Goal: Information Seeking & Learning: Learn about a topic

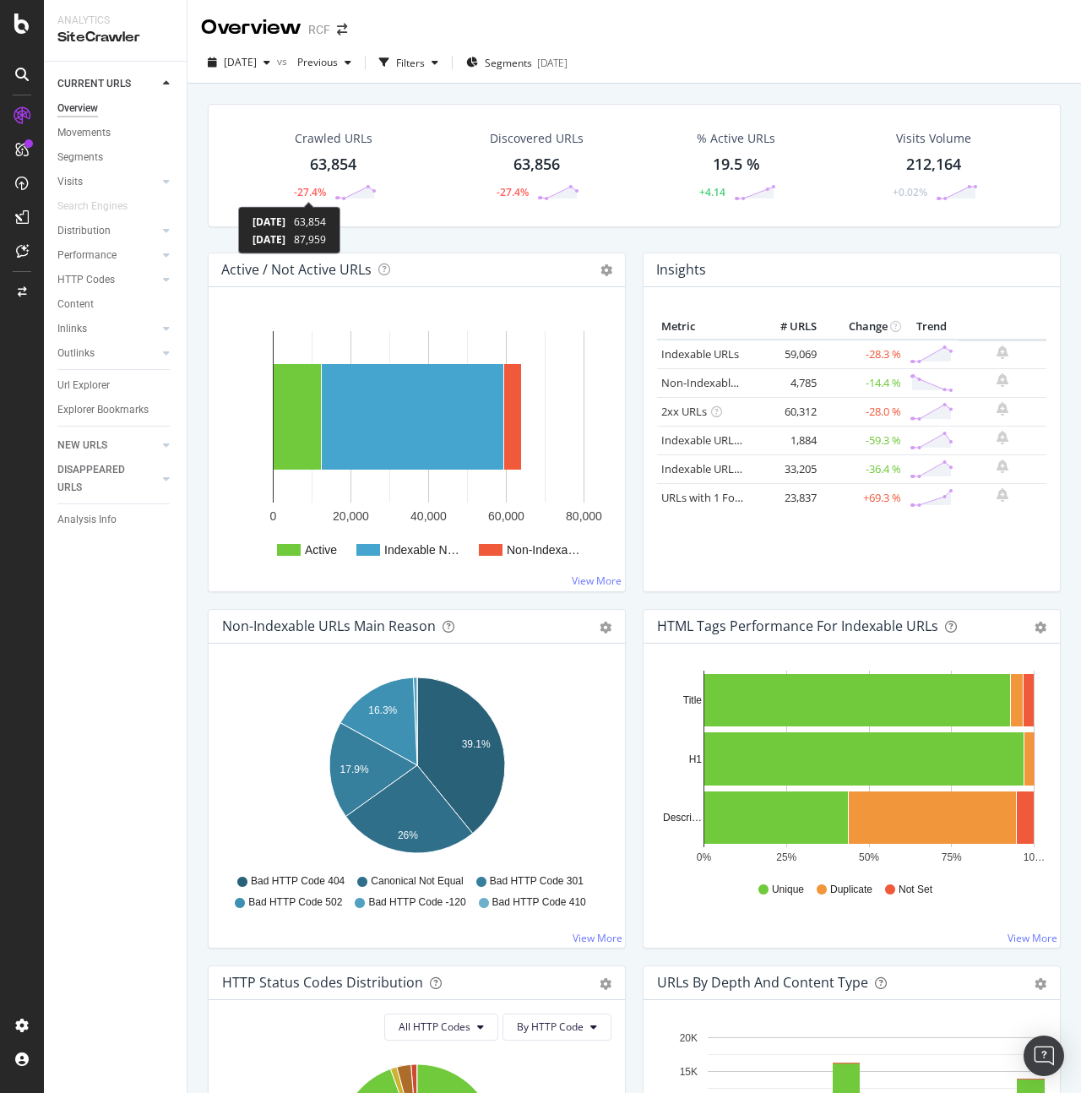
click at [304, 192] on div "-27.4%" at bounding box center [310, 192] width 32 height 14
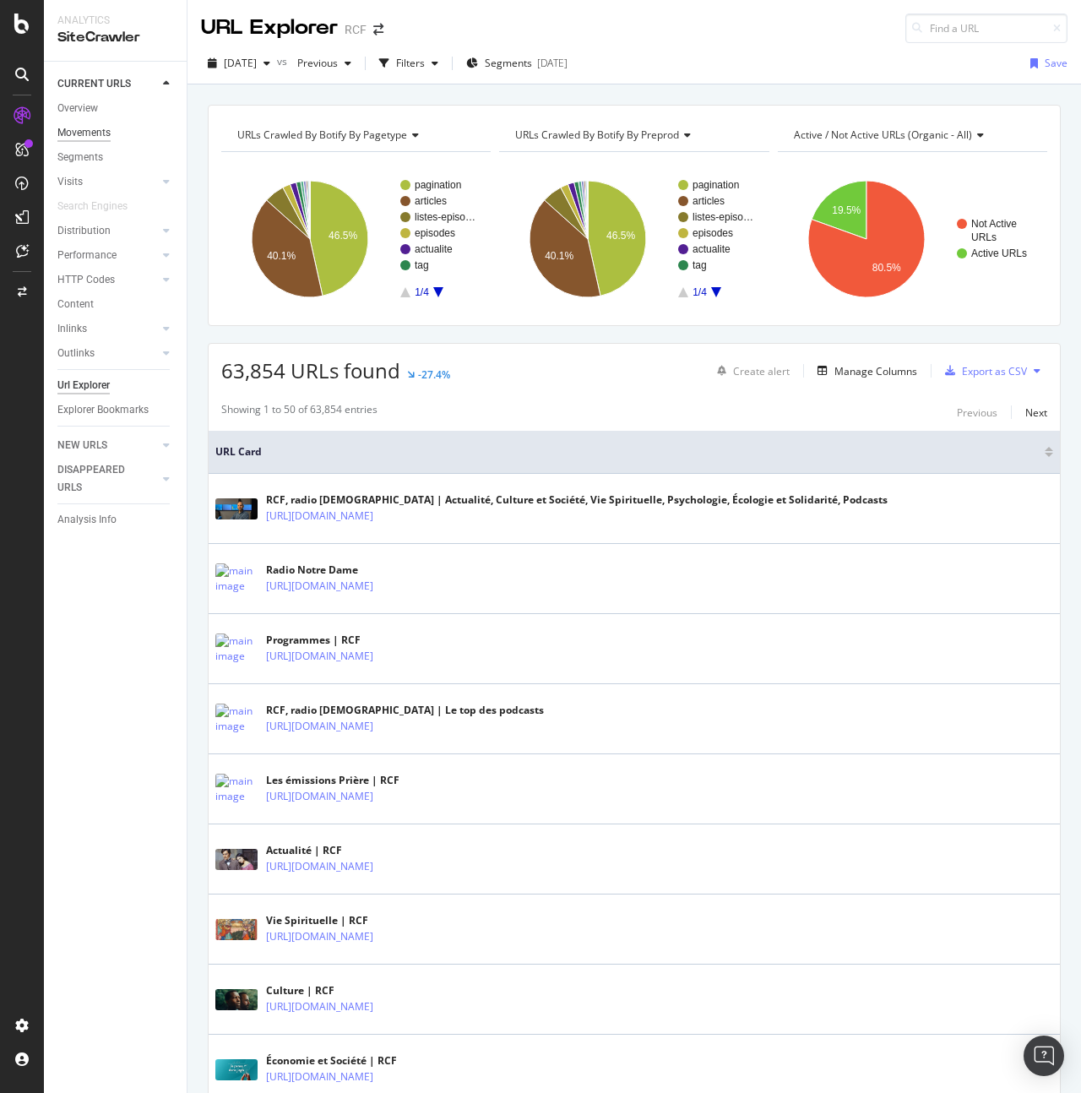
click at [86, 130] on div "Movements" at bounding box center [83, 133] width 53 height 18
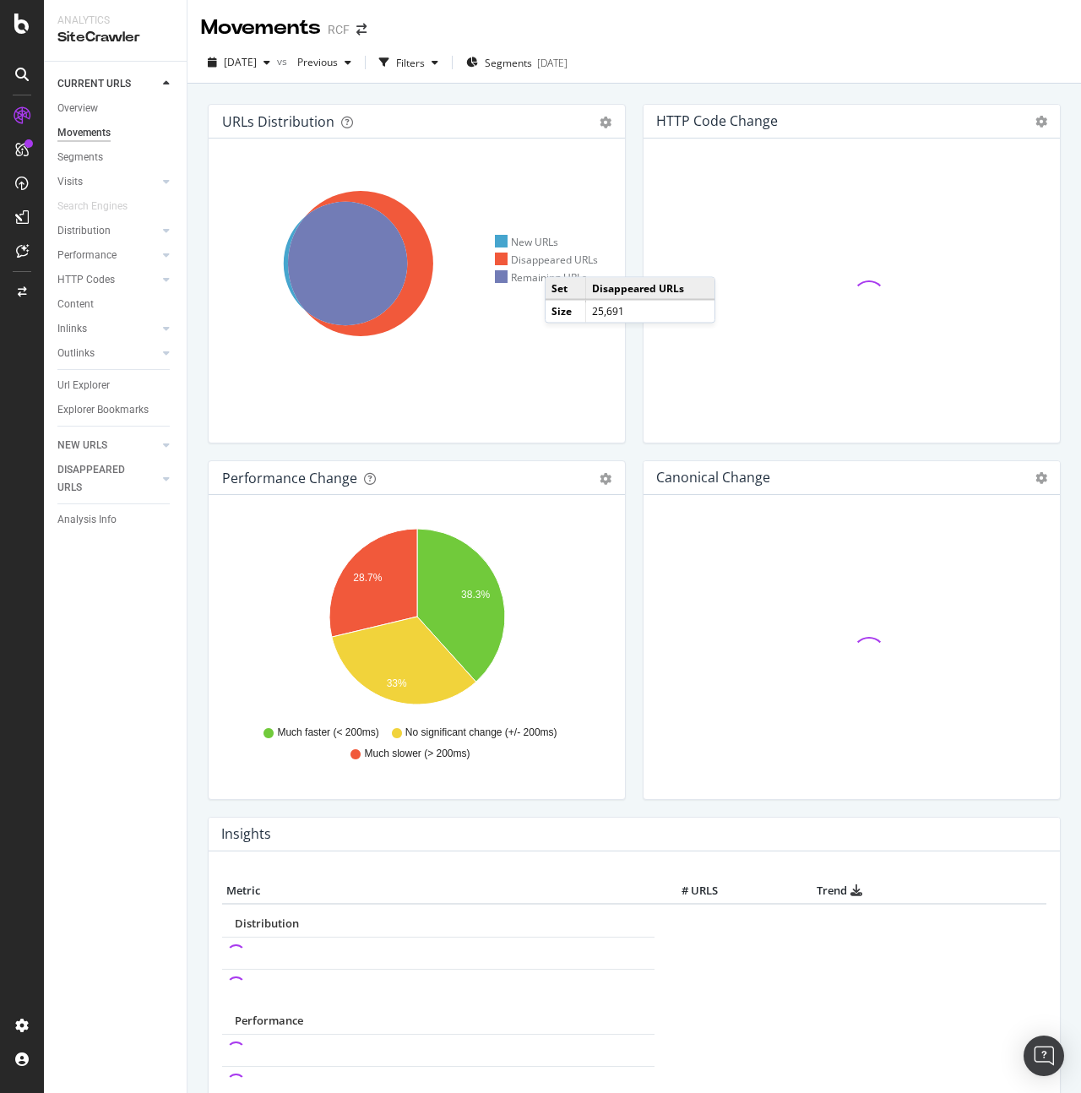
click at [562, 261] on div "Disappeared URLs" at bounding box center [547, 260] width 104 height 14
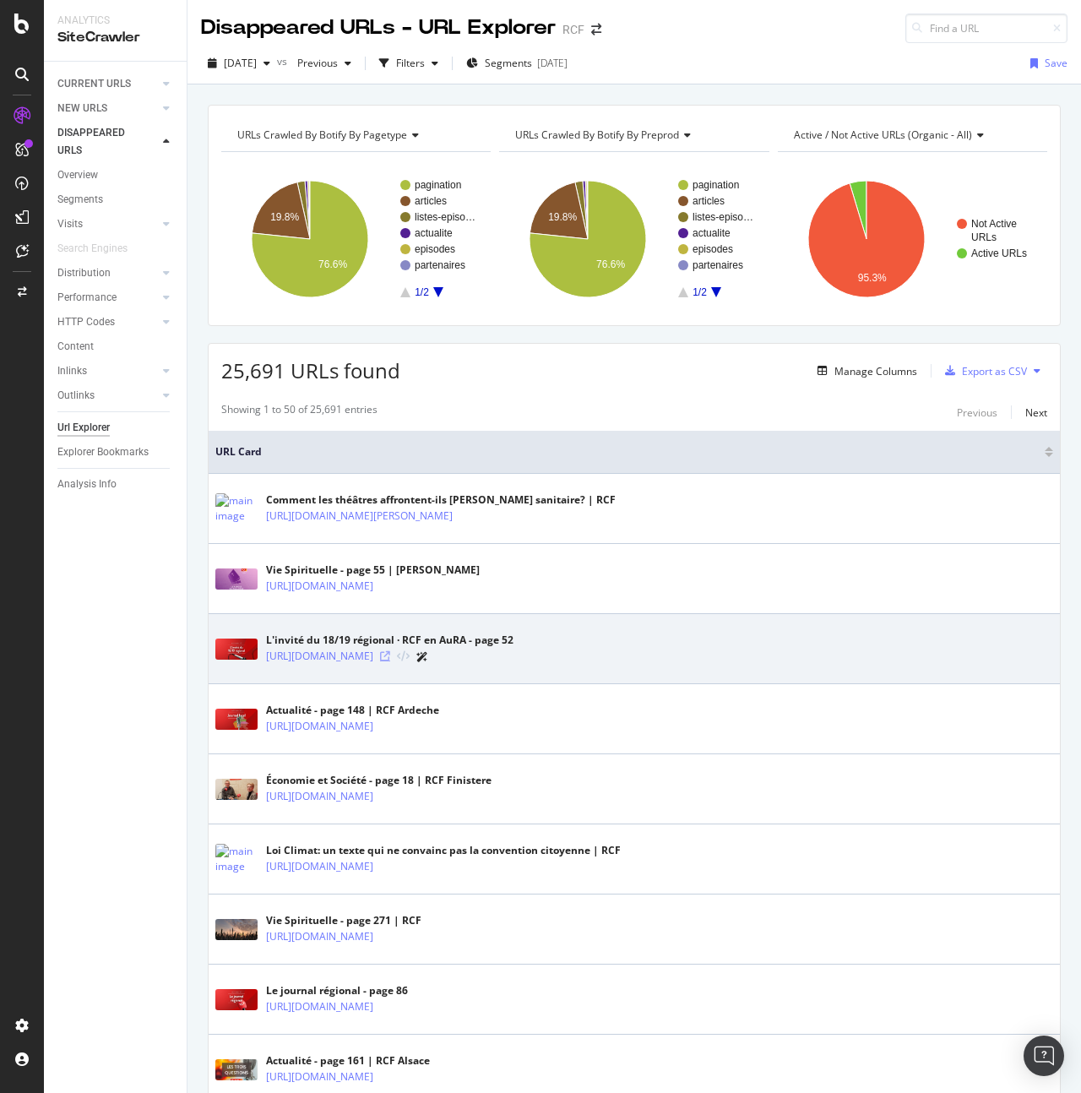
click at [390, 658] on icon at bounding box center [385, 656] width 10 height 10
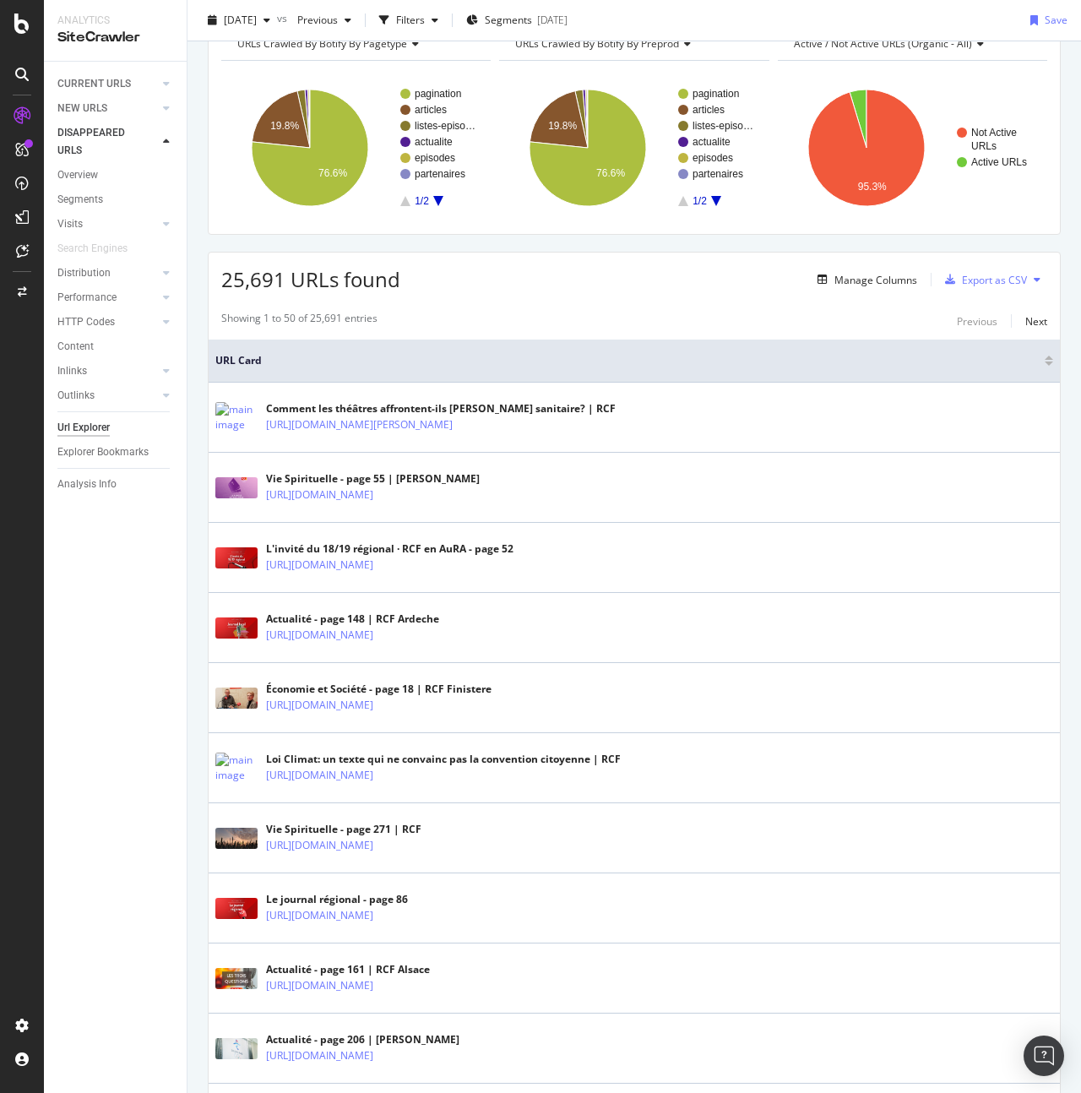
scroll to position [105, 0]
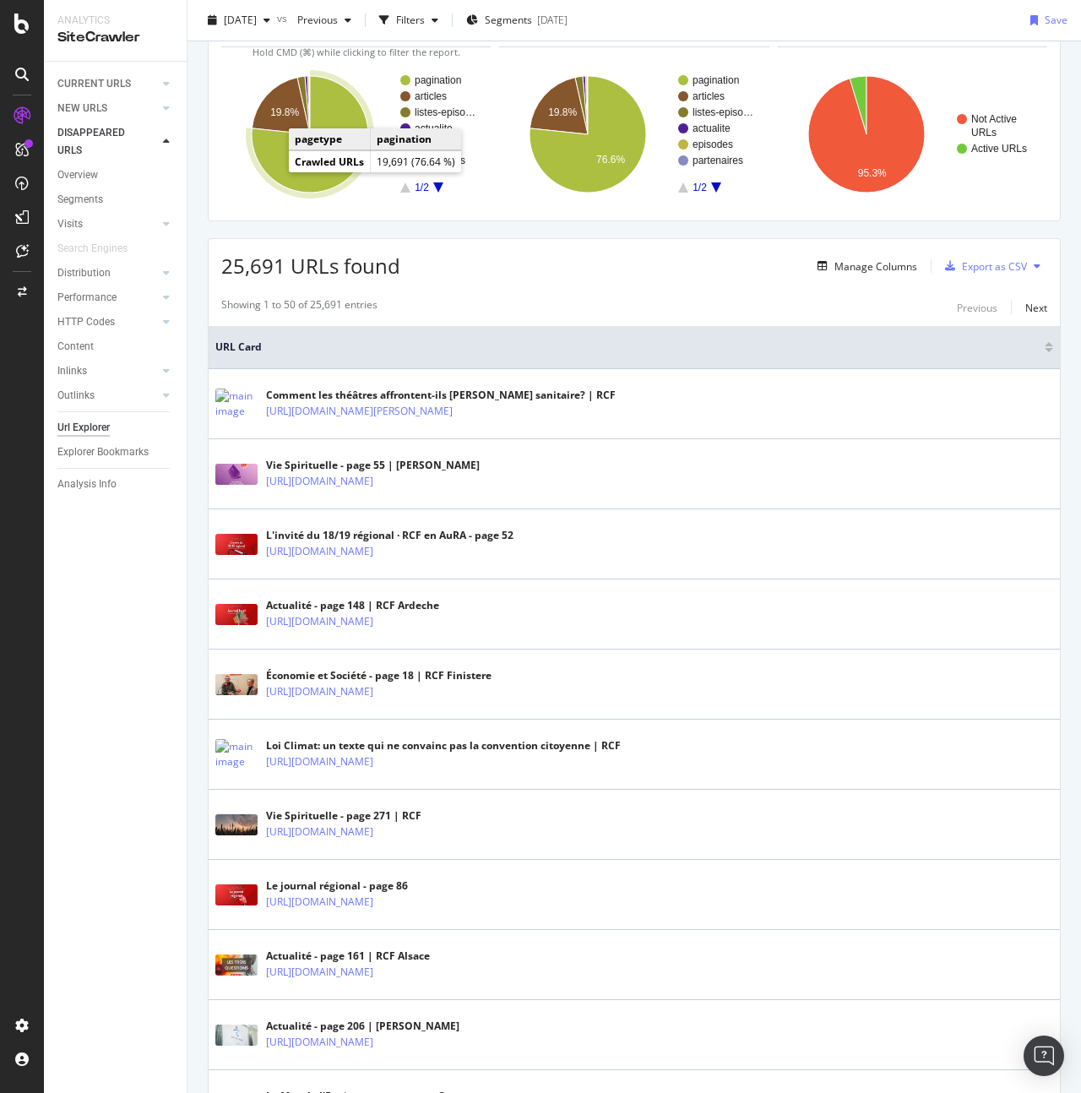
click at [274, 172] on icon "A chart." at bounding box center [310, 134] width 117 height 117
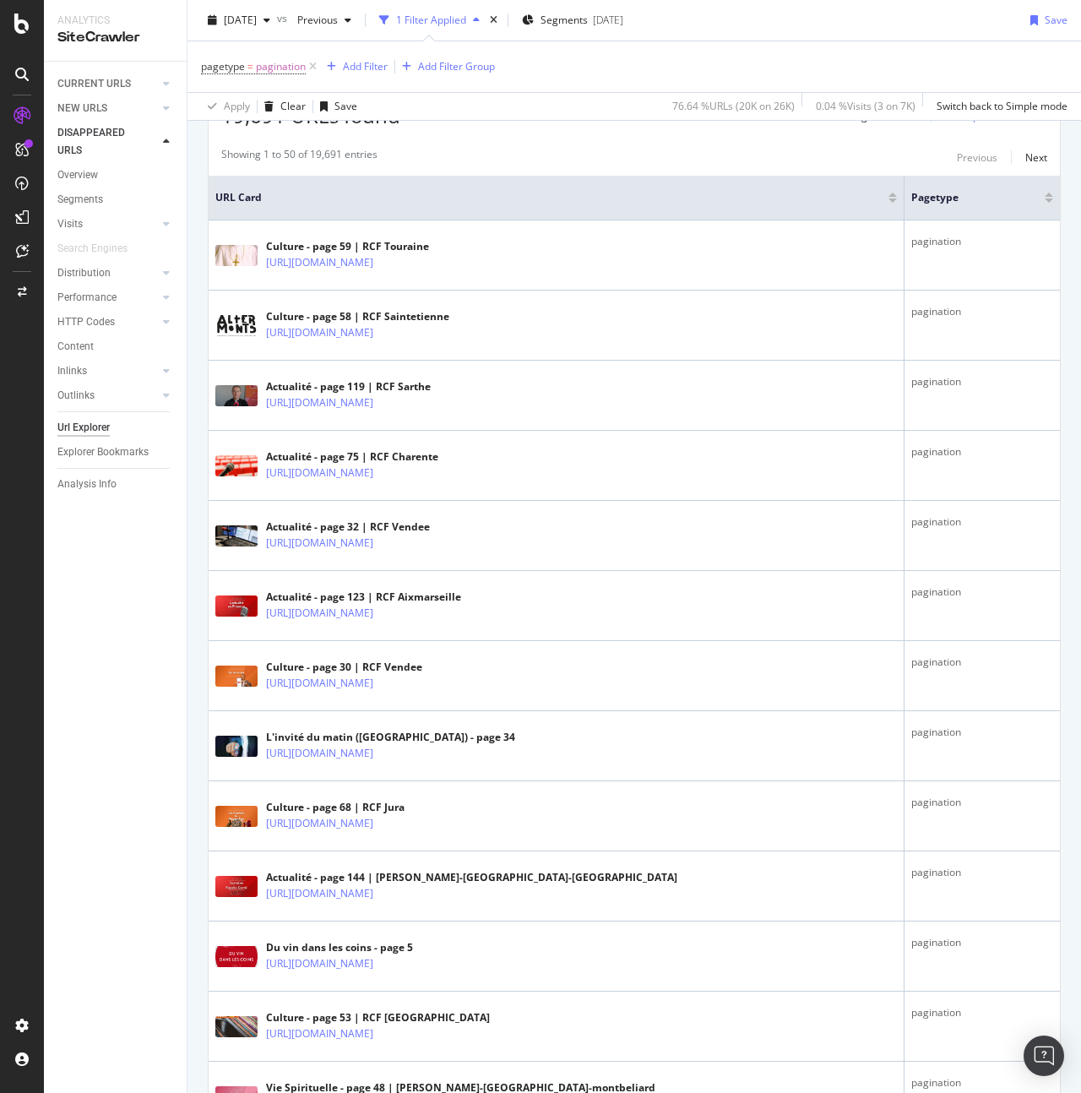
scroll to position [383, 0]
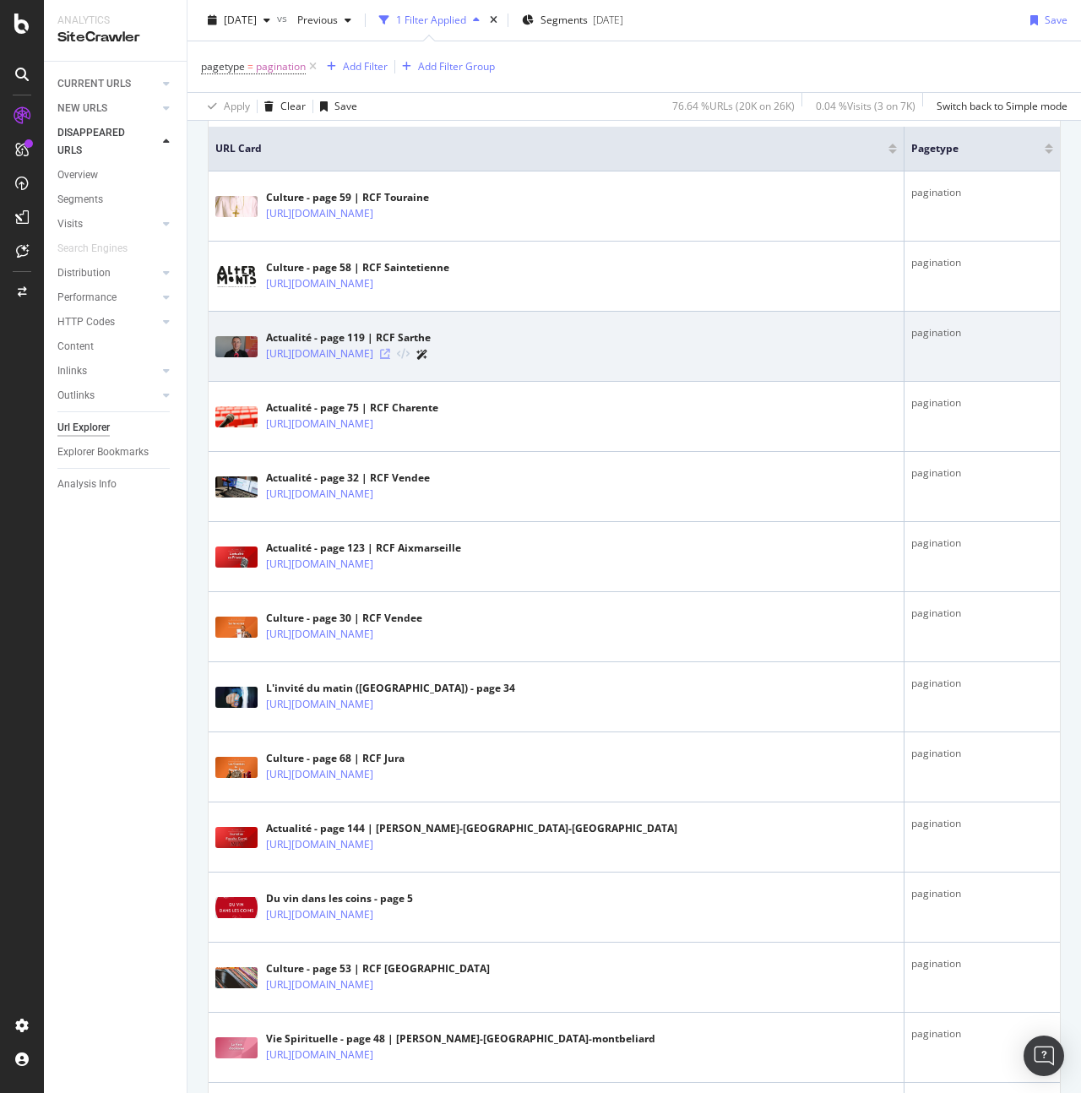
click at [390, 353] on icon at bounding box center [385, 354] width 10 height 10
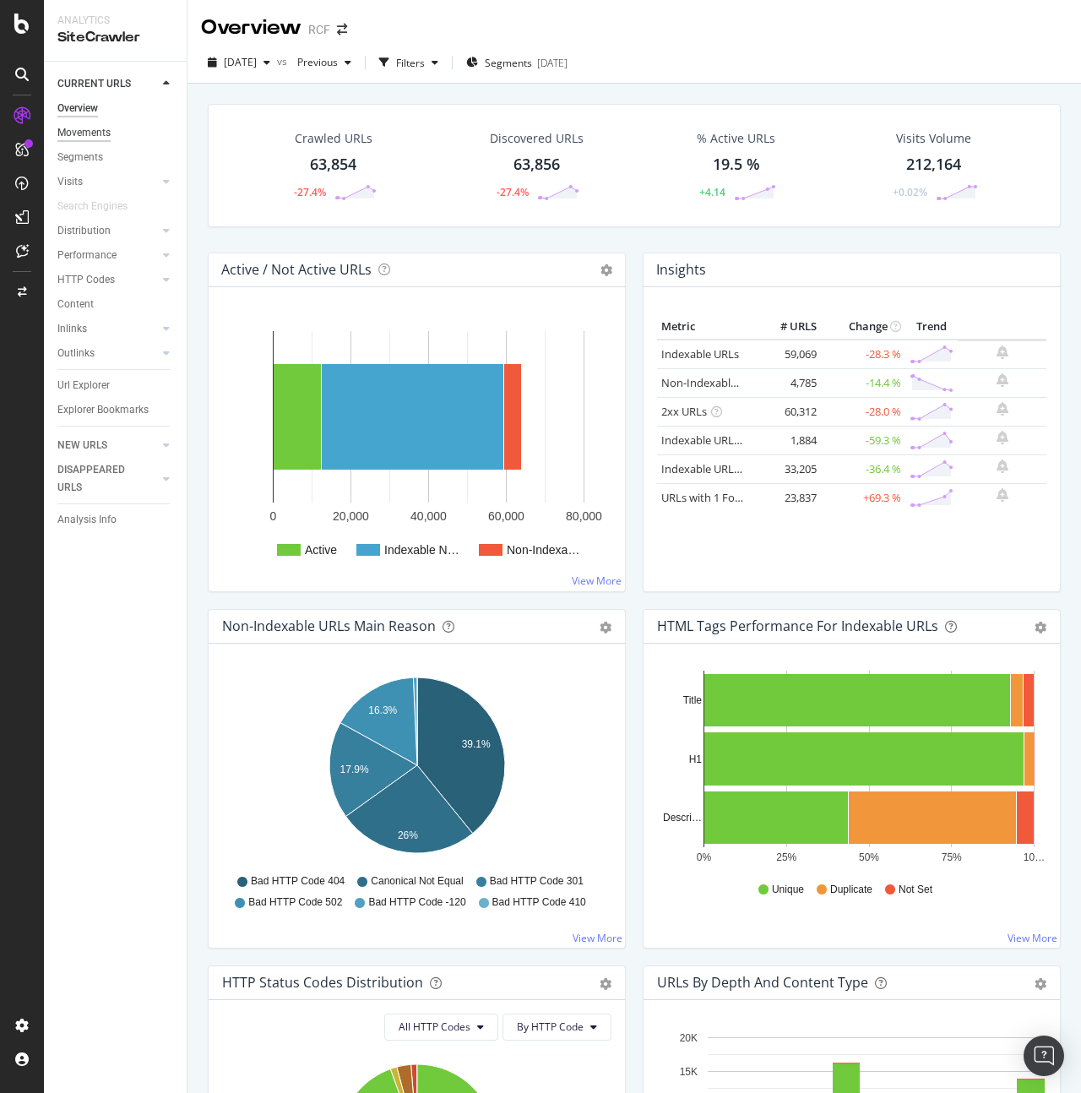
click at [90, 138] on div "Movements" at bounding box center [83, 133] width 53 height 18
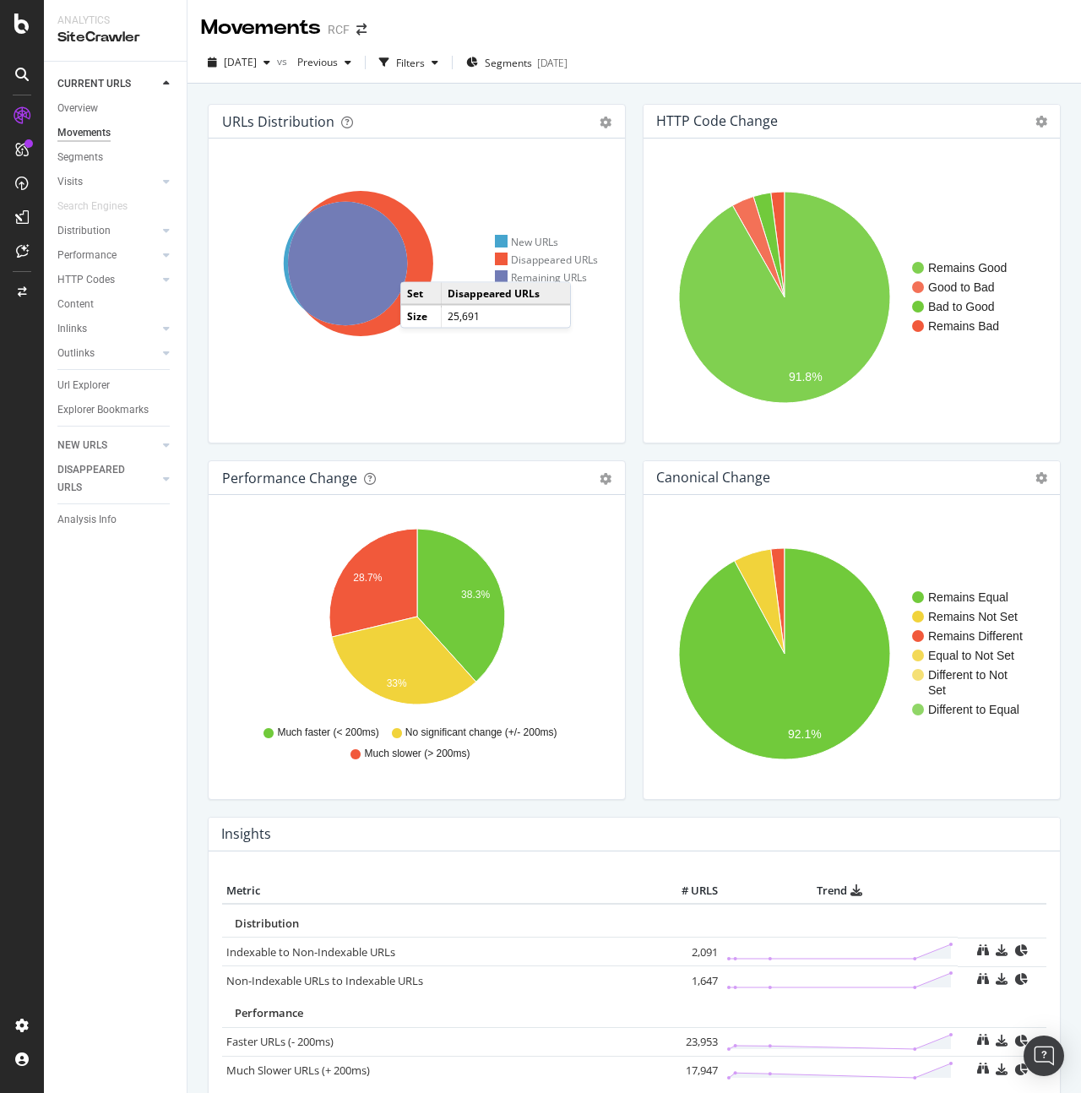
click at [417, 265] on icon at bounding box center [360, 263] width 145 height 145
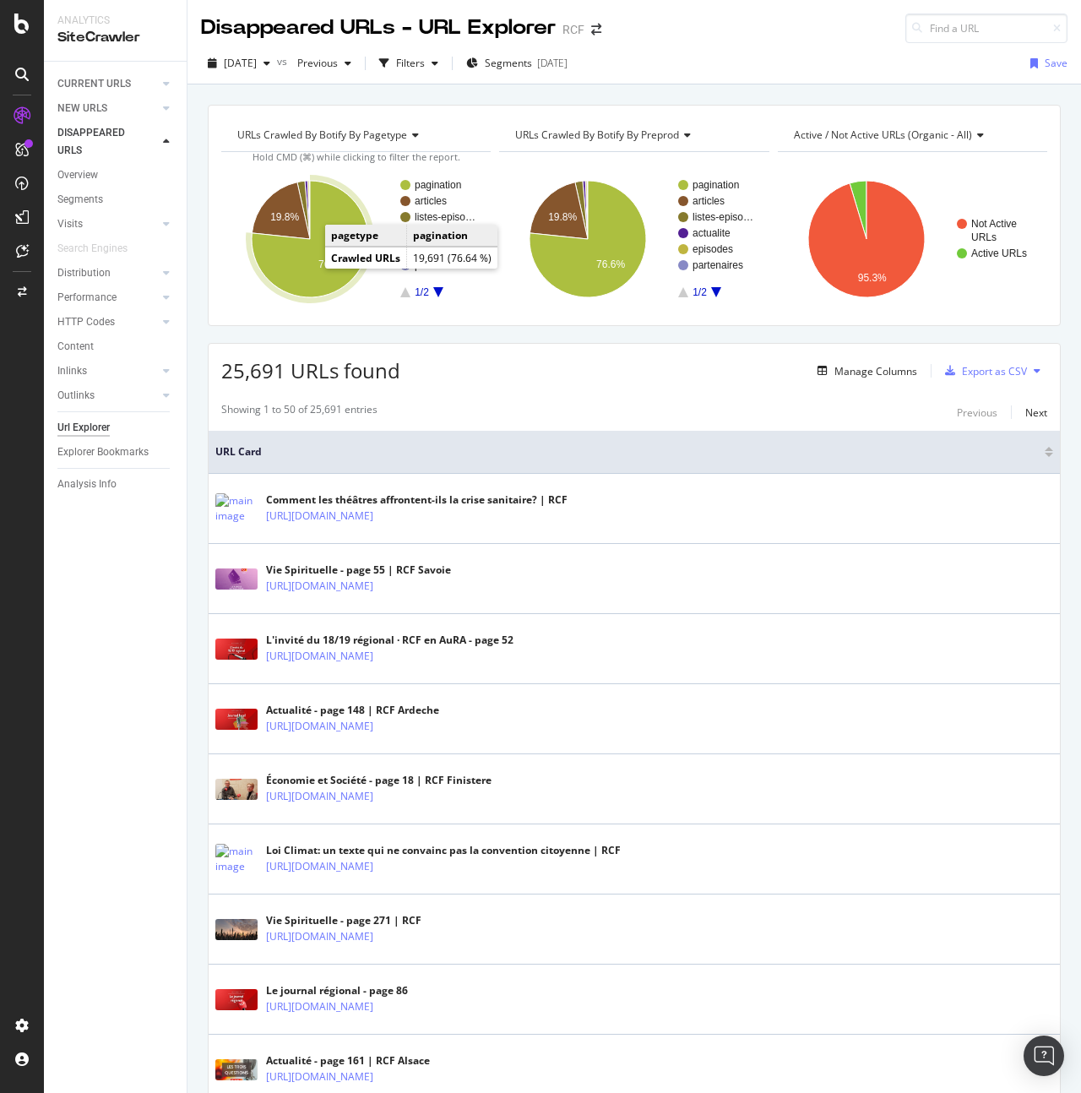
click at [292, 267] on icon "A chart." at bounding box center [310, 239] width 117 height 117
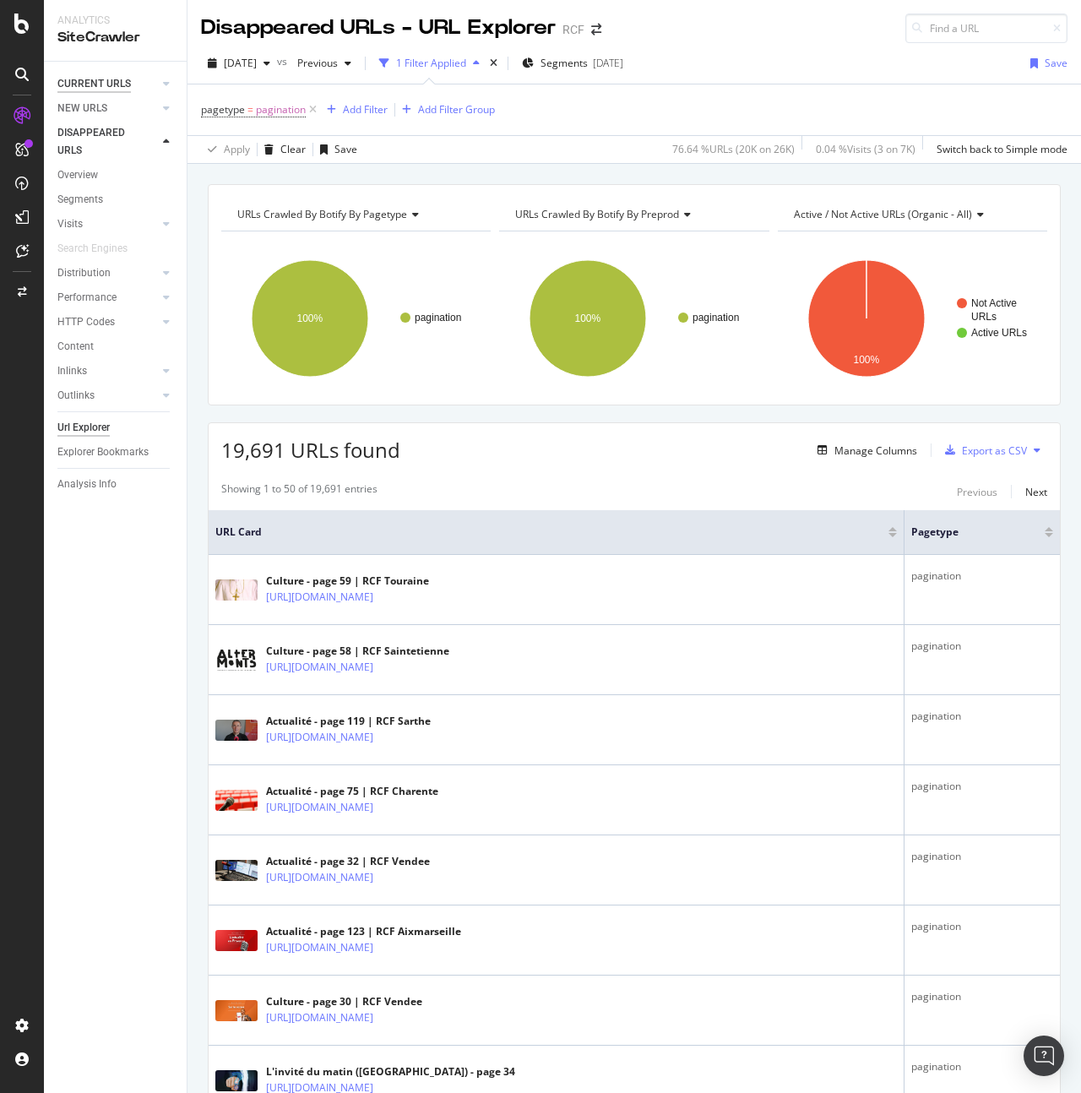
click at [92, 80] on div "CURRENT URLS" at bounding box center [93, 84] width 73 height 18
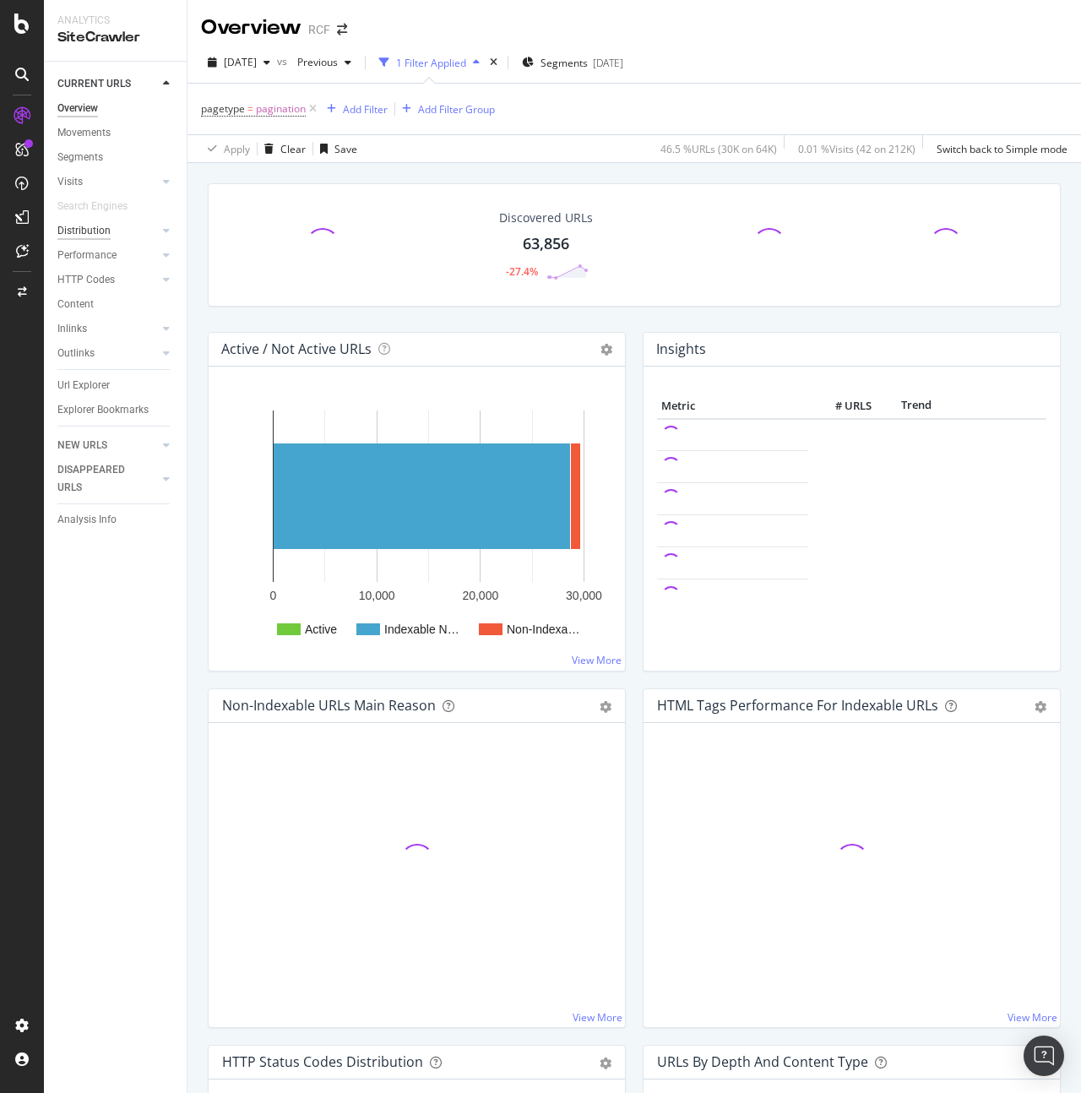
click at [86, 236] on div "Distribution" at bounding box center [83, 231] width 53 height 18
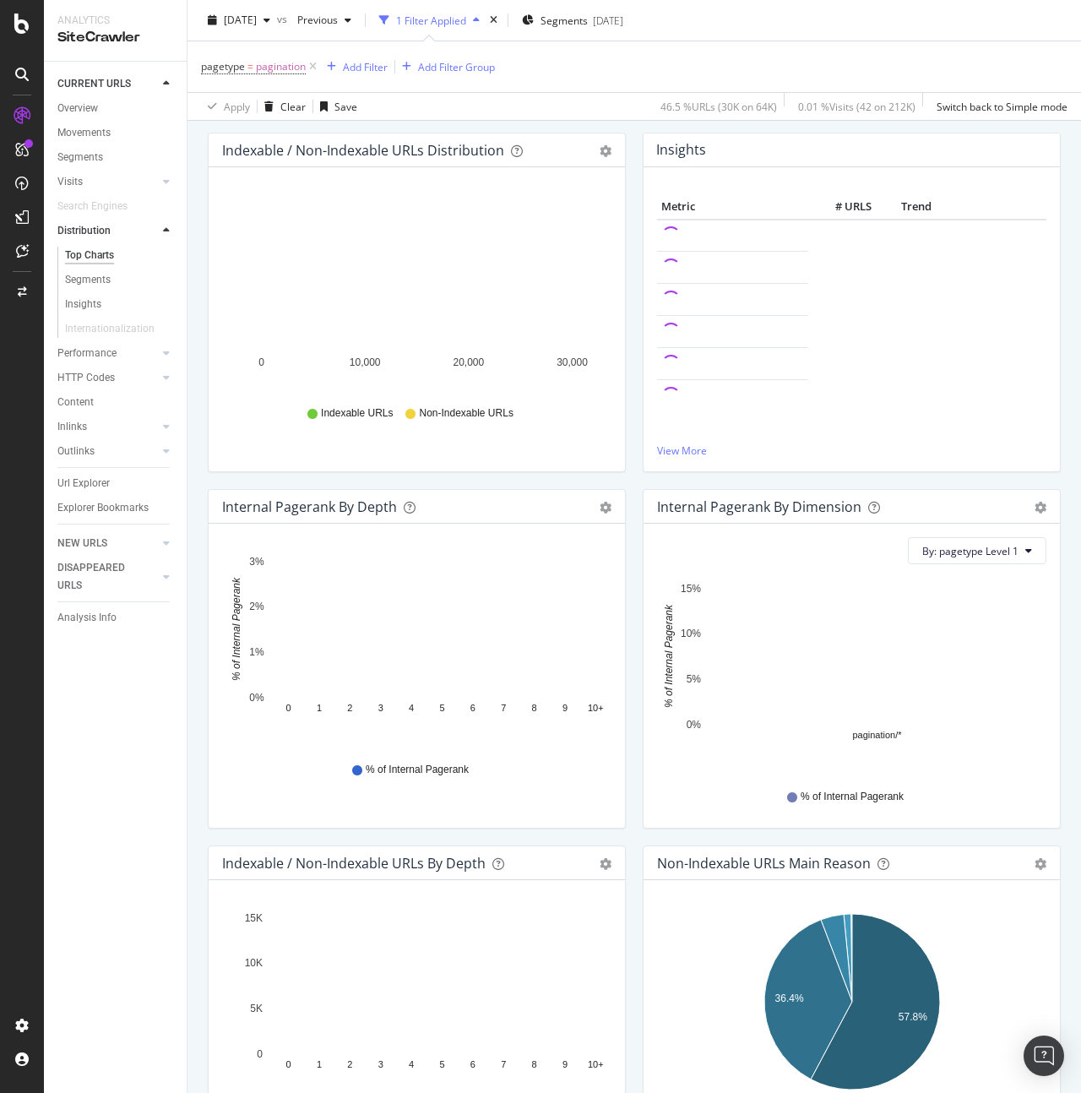
scroll to position [187, 0]
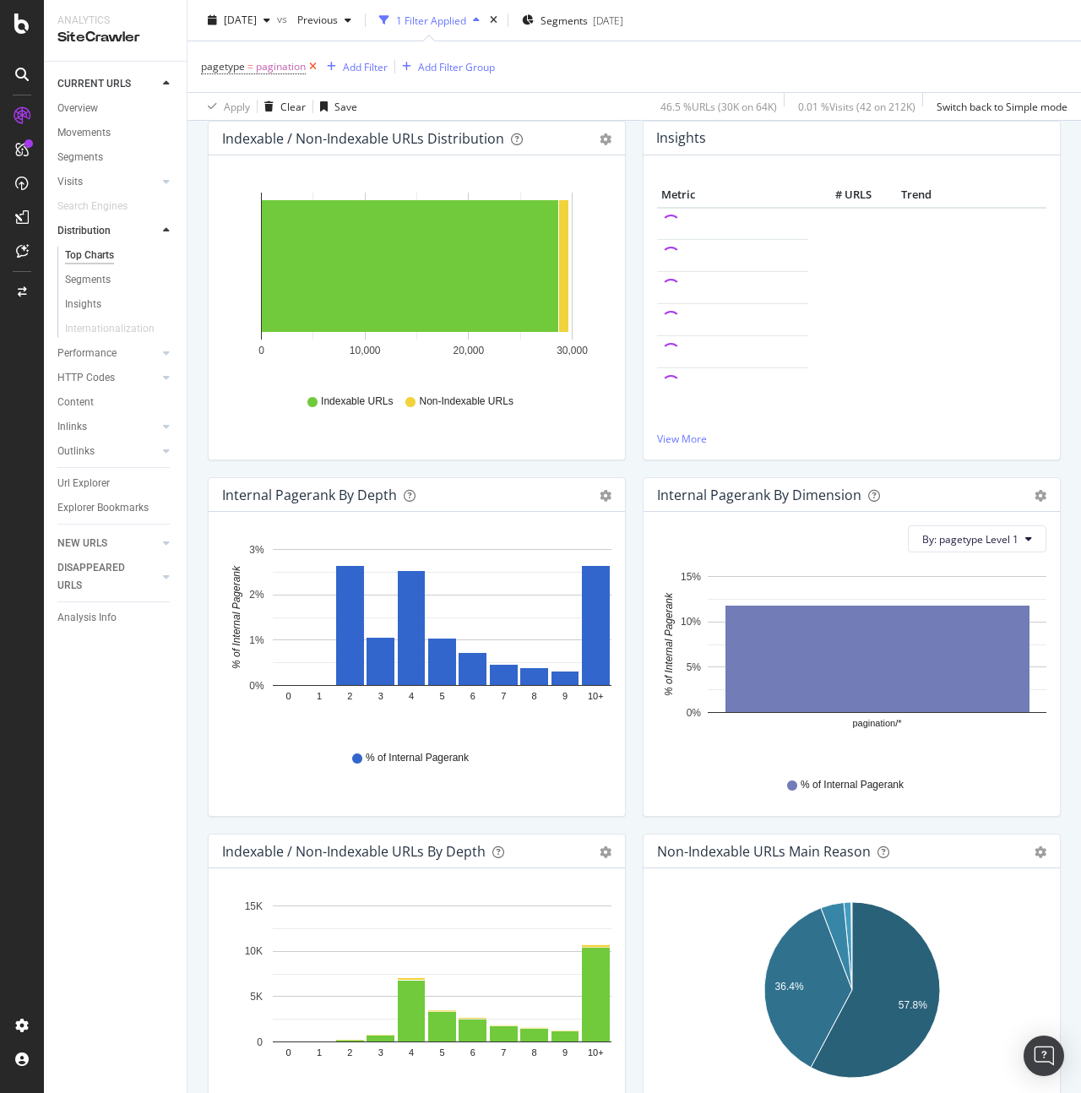
click at [312, 68] on icon at bounding box center [313, 66] width 14 height 17
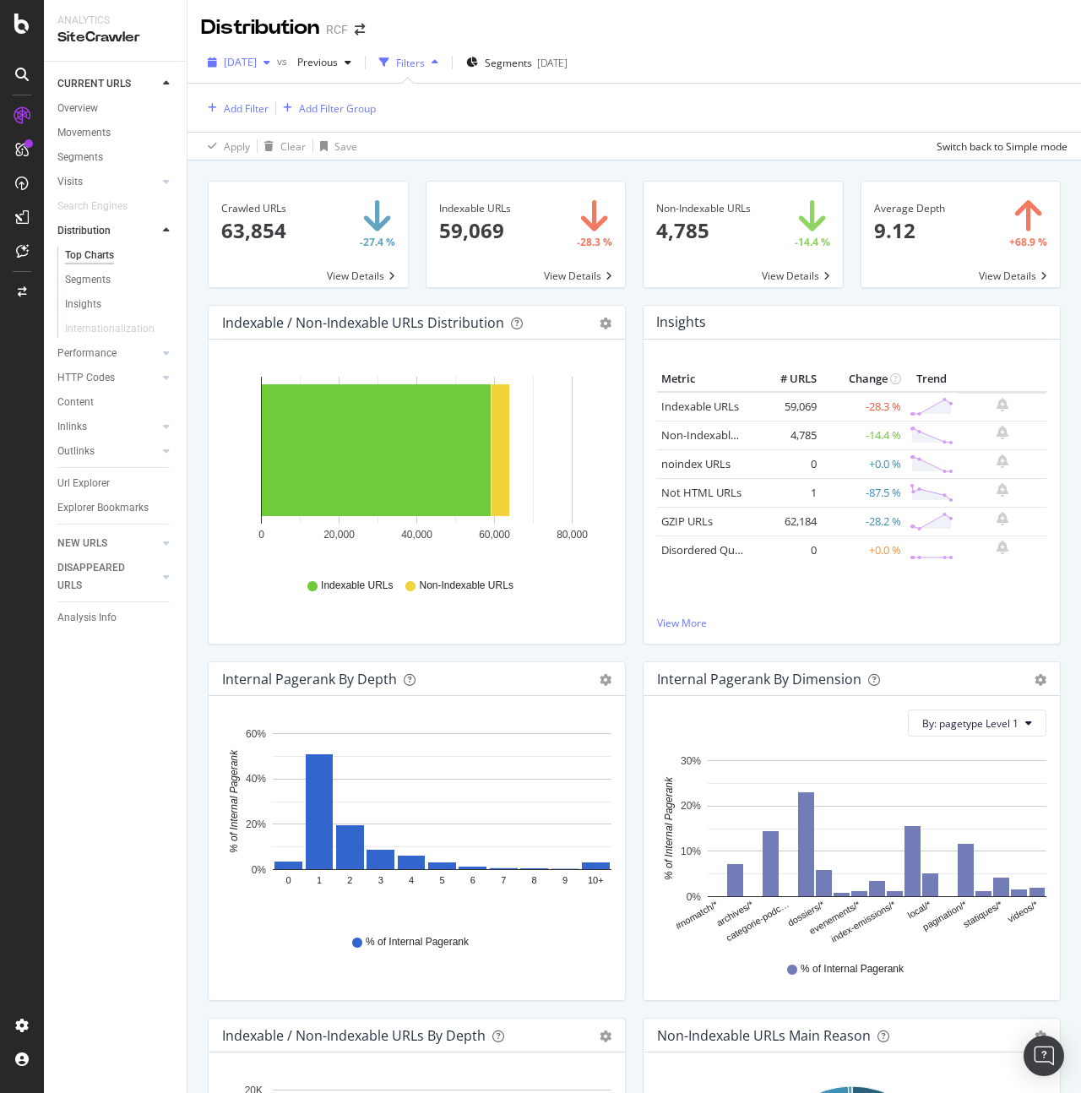
click at [257, 68] on span "[DATE]" at bounding box center [240, 62] width 33 height 14
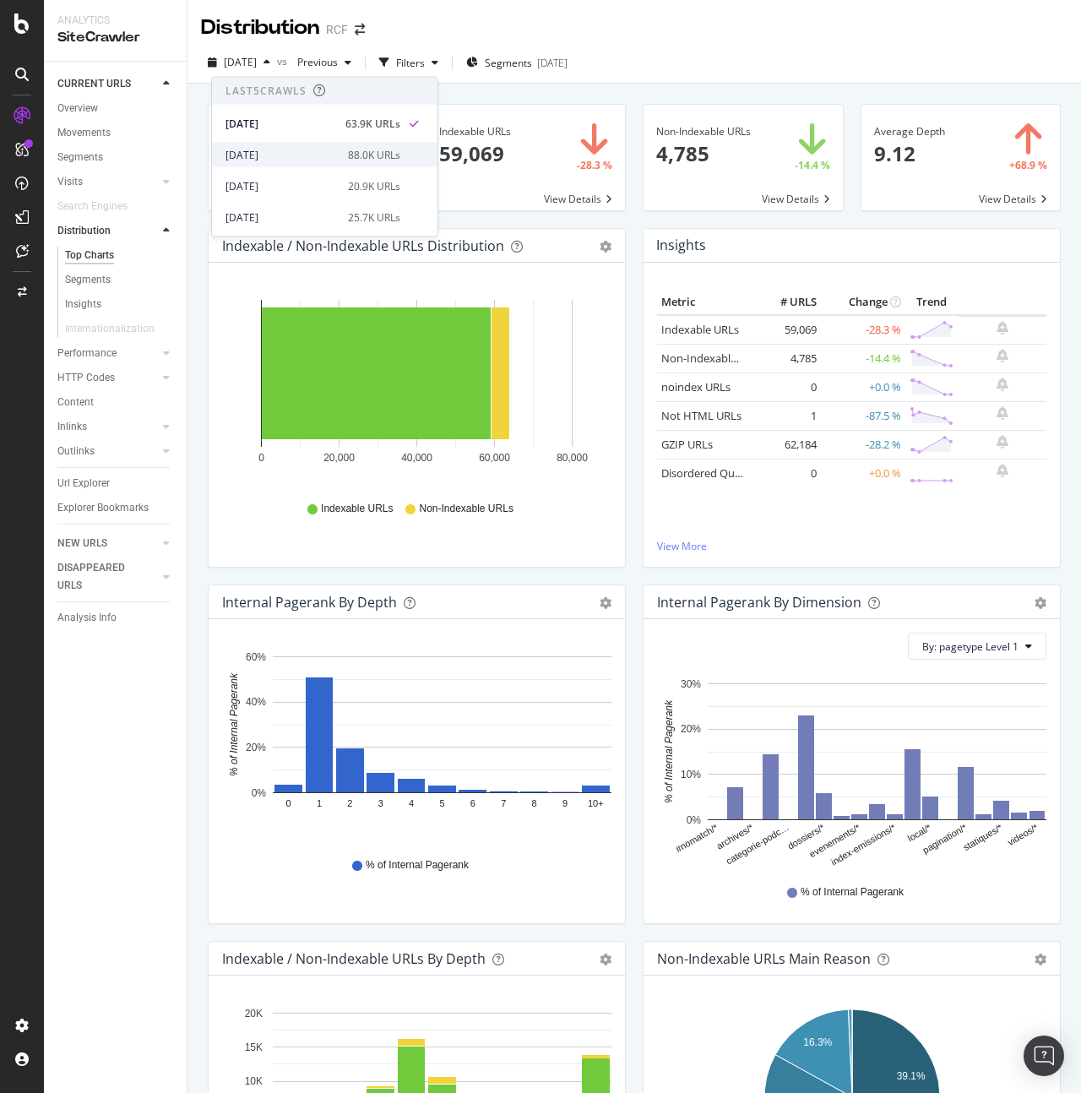
click at [293, 158] on div "[DATE]" at bounding box center [281, 154] width 112 height 15
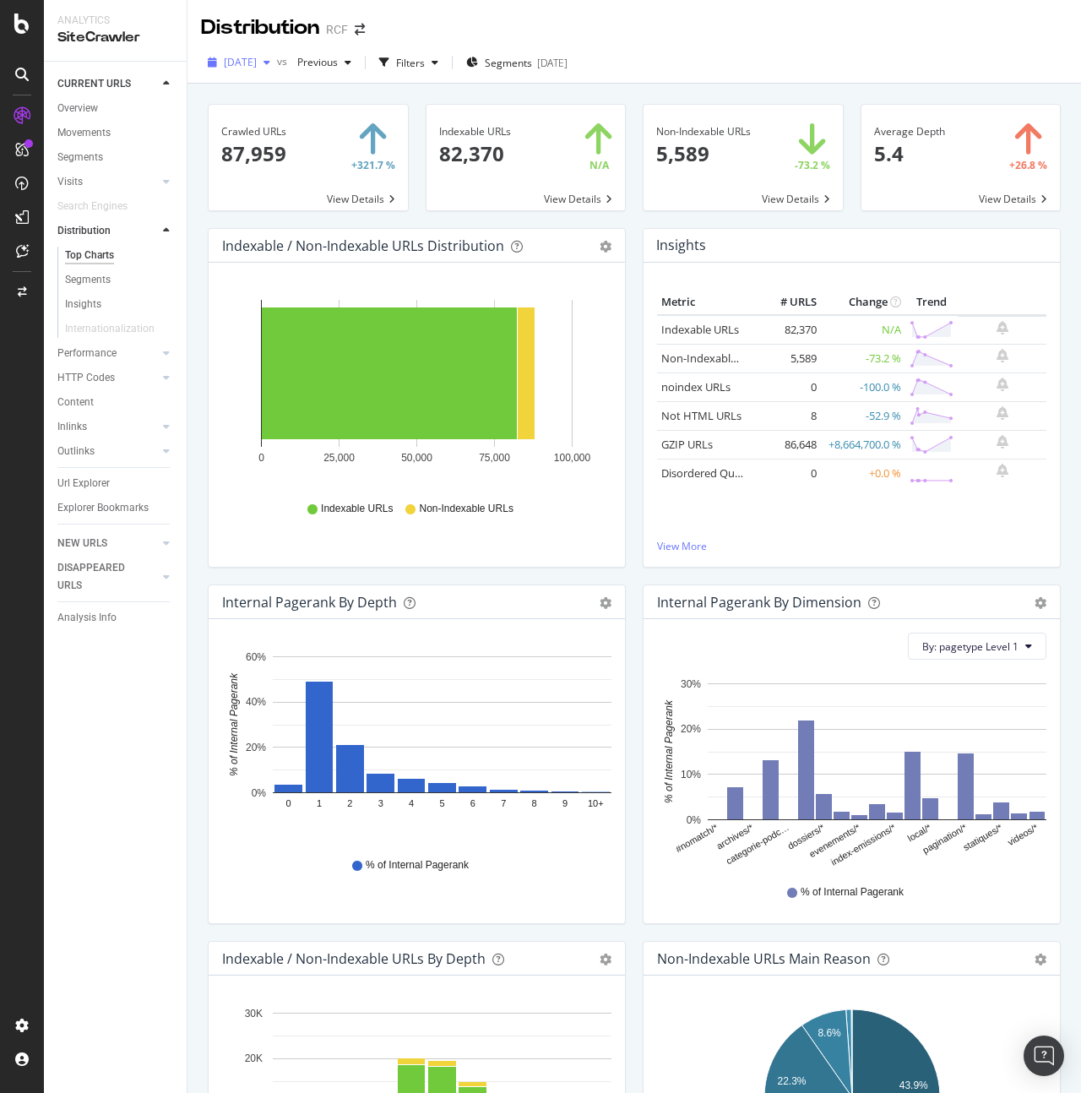
click at [257, 68] on span "[DATE]" at bounding box center [240, 62] width 33 height 14
click at [275, 128] on div "[DATE]" at bounding box center [281, 123] width 112 height 15
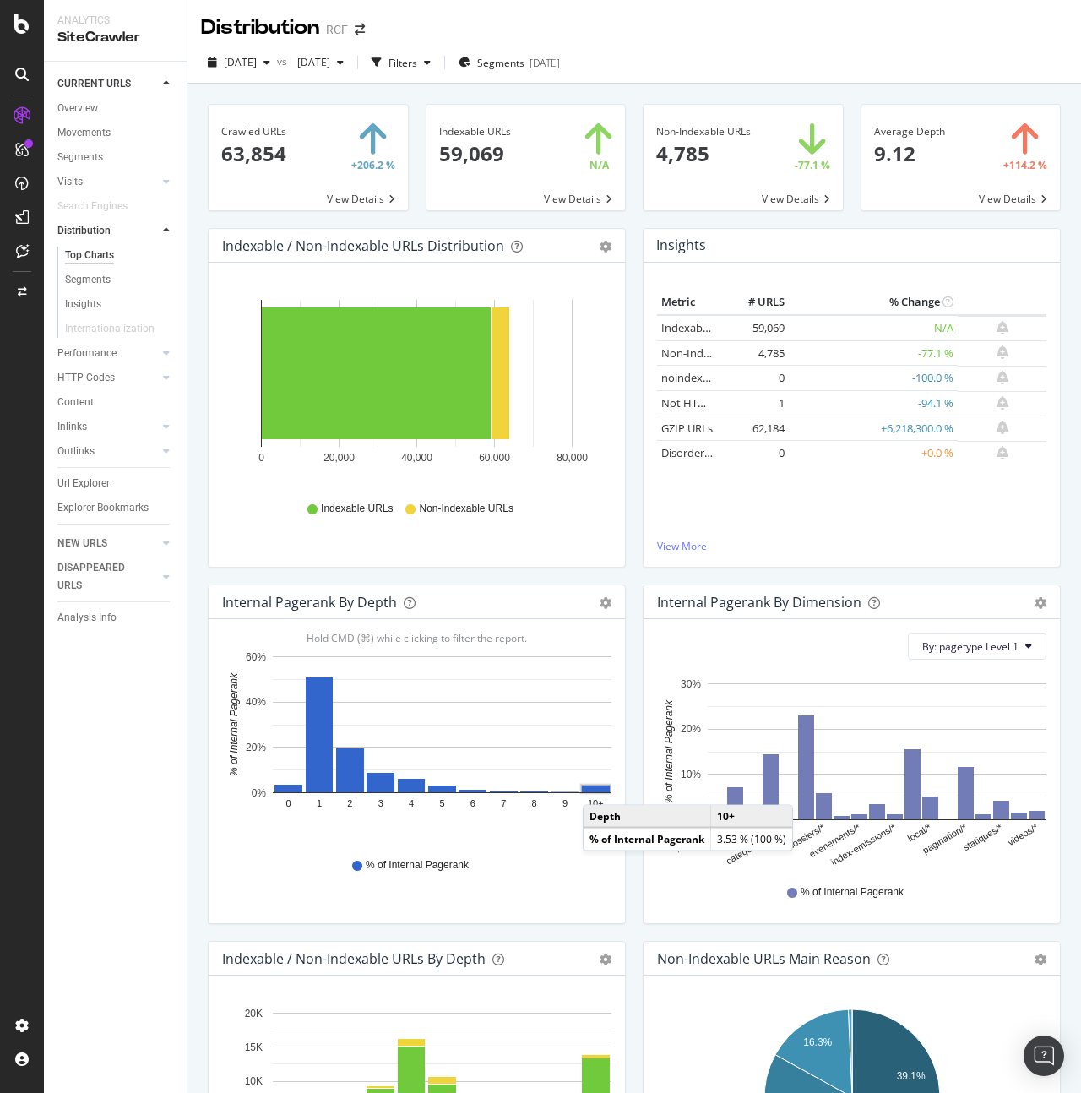
click at [600, 788] on rect "A chart." at bounding box center [596, 788] width 28 height 7
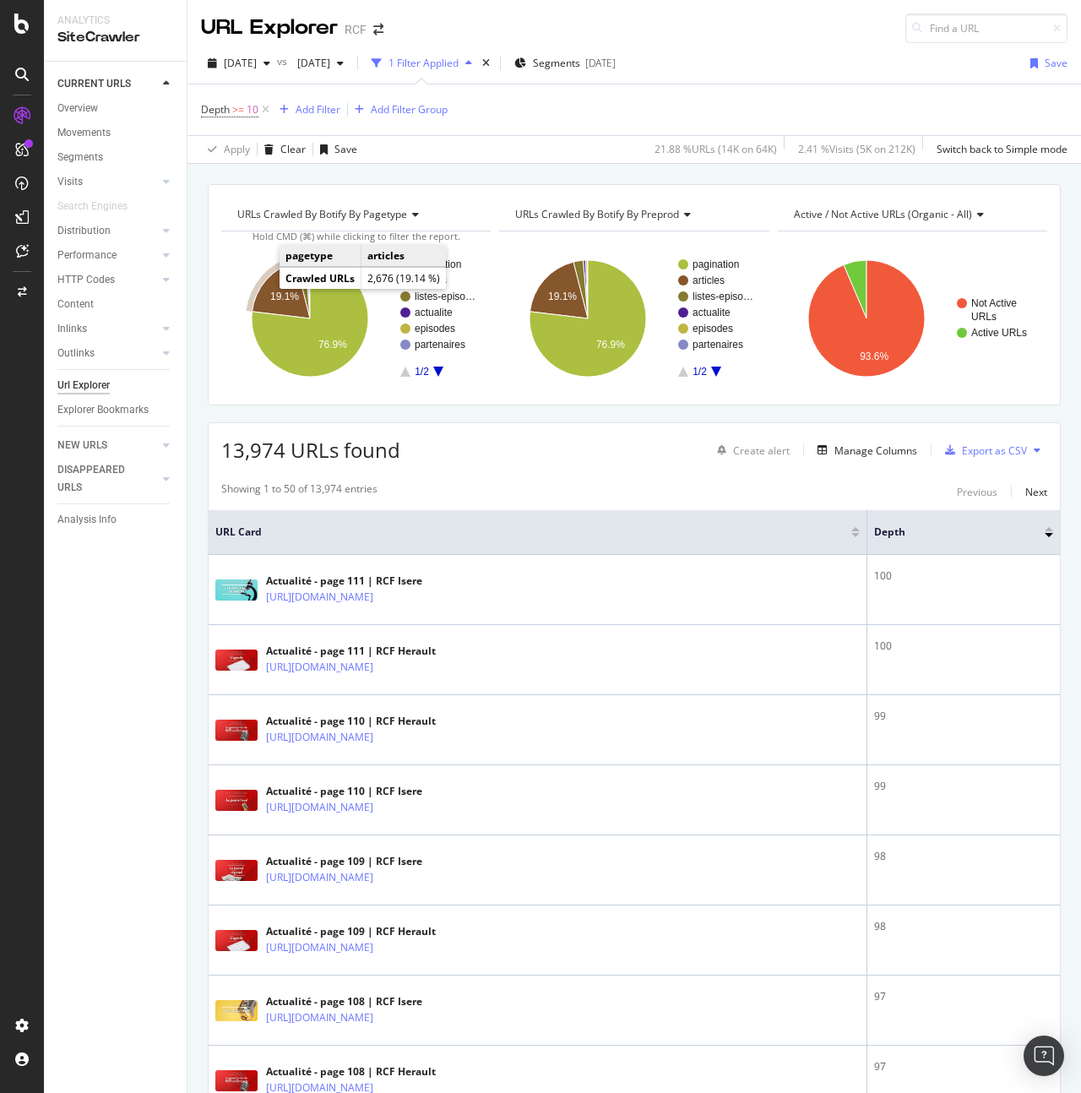
click at [272, 288] on icon "A chart." at bounding box center [281, 290] width 58 height 57
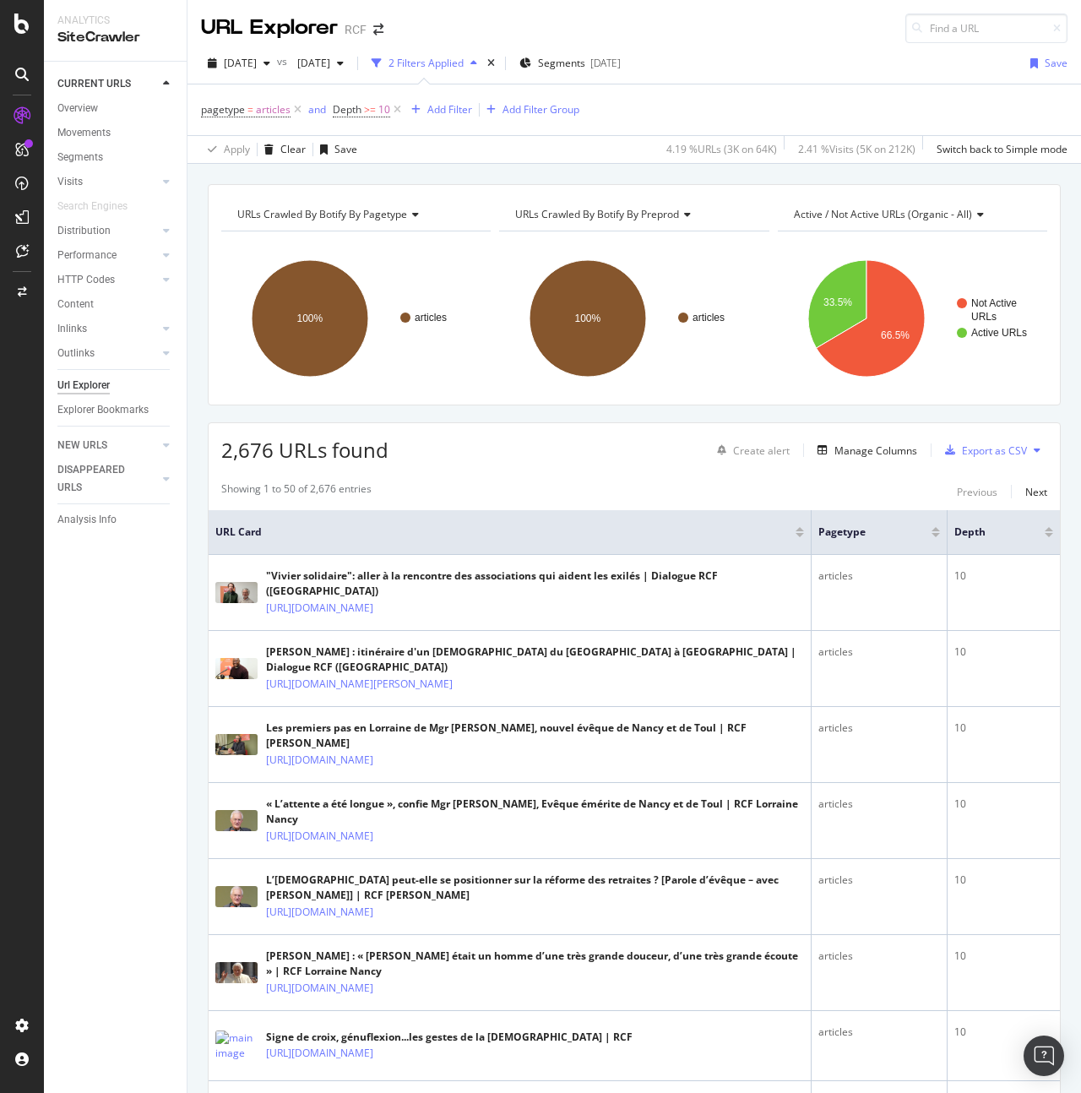
click at [1051, 536] on div at bounding box center [1049, 535] width 8 height 4
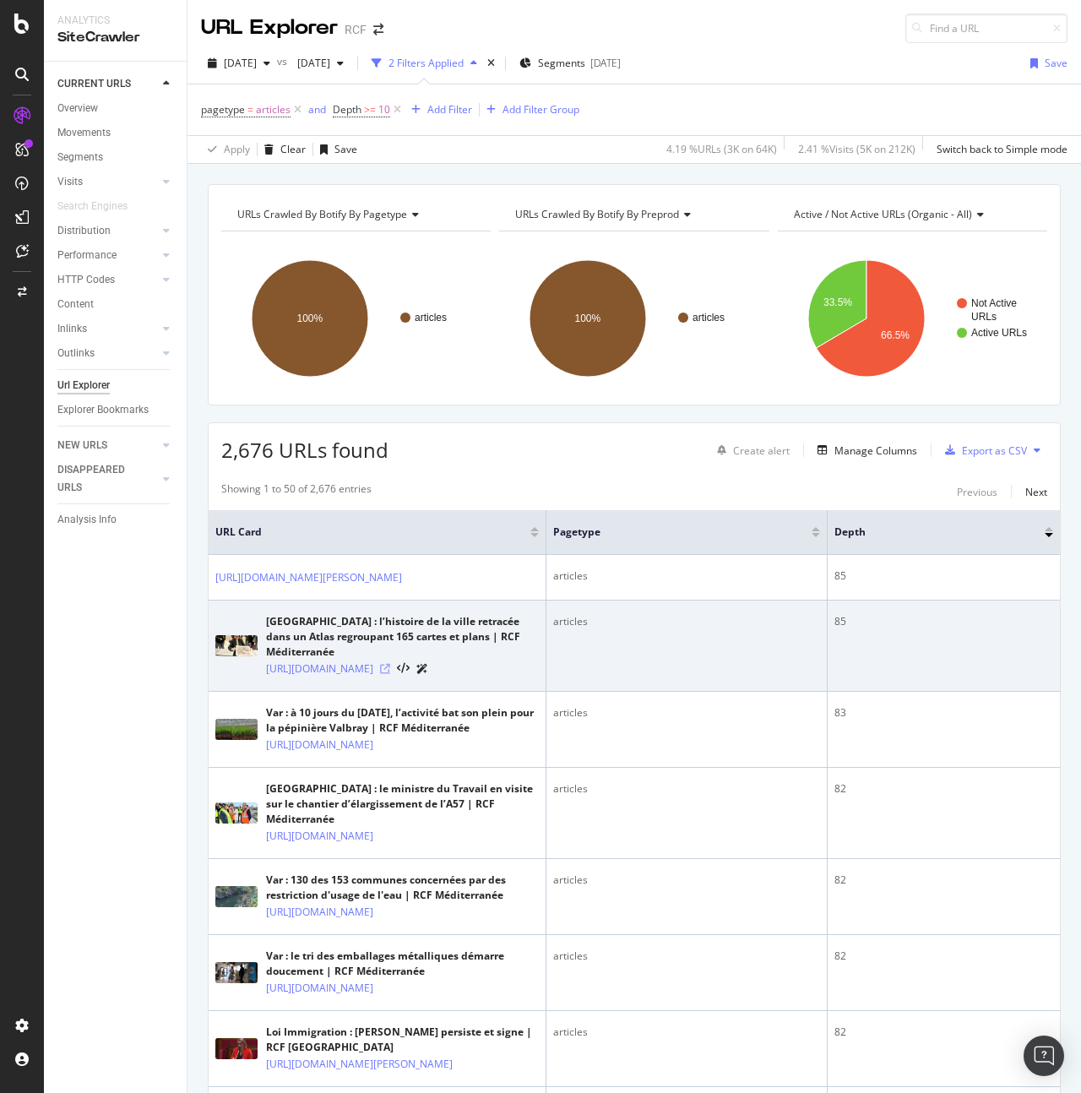
click at [390, 674] on icon at bounding box center [385, 669] width 10 height 10
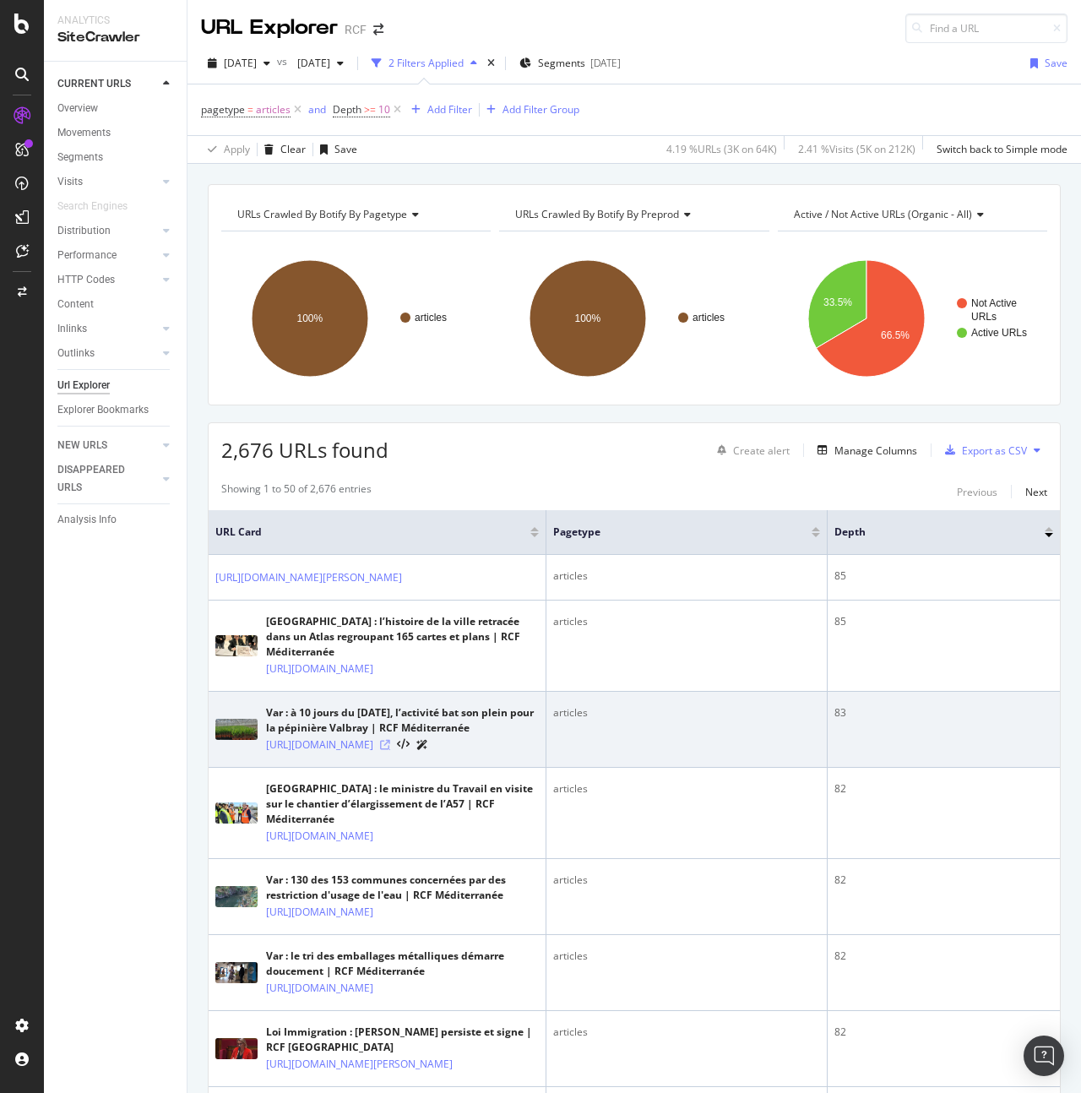
click at [390, 750] on icon at bounding box center [385, 745] width 10 height 10
